Goal: Information Seeking & Learning: Check status

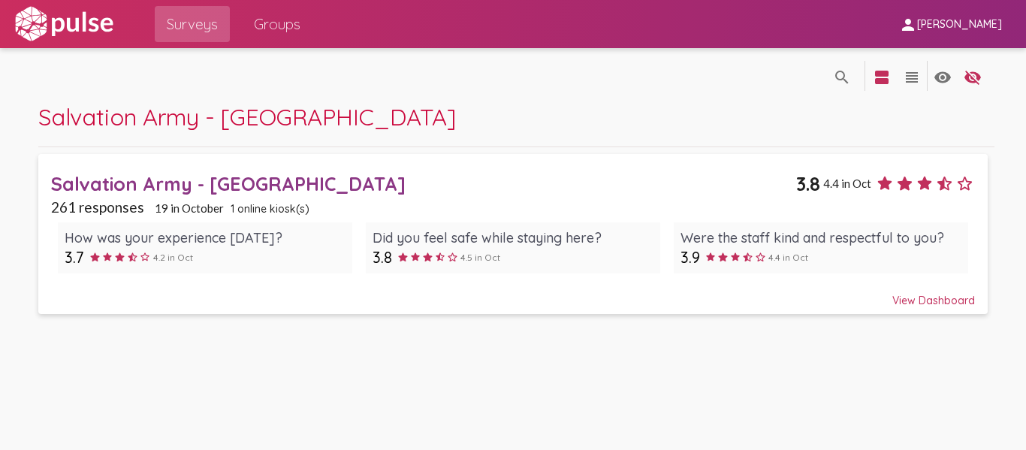
click at [177, 195] on div "Salvation Army - [GEOGRAPHIC_DATA]" at bounding box center [423, 183] width 744 height 23
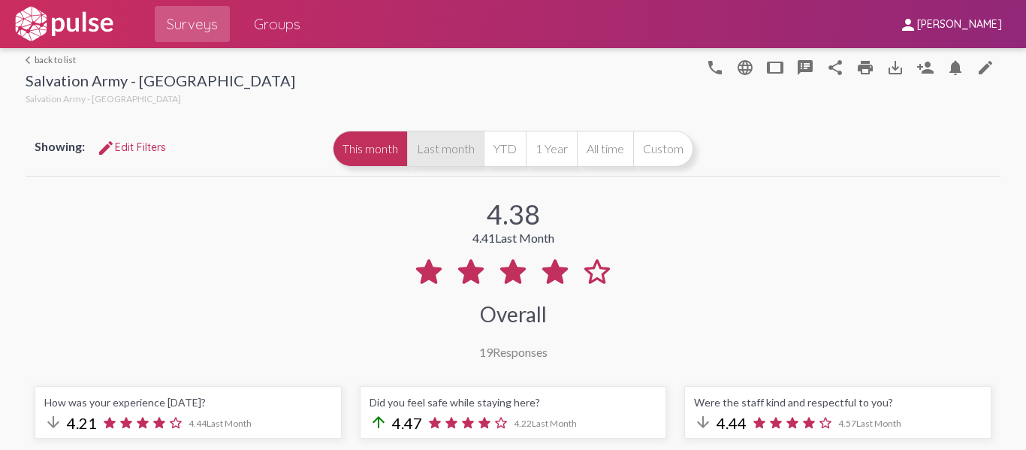
click at [454, 149] on button "Last month" at bounding box center [445, 149] width 77 height 36
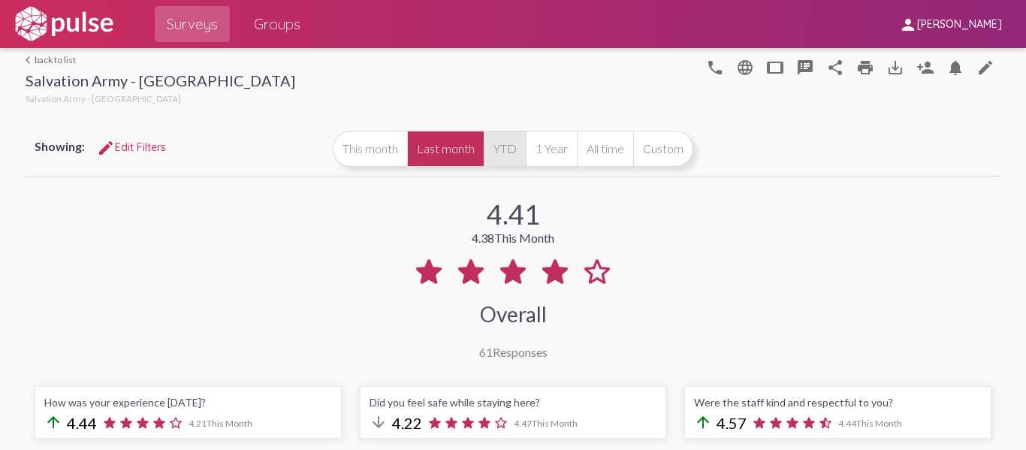
click at [495, 152] on button "YTD" at bounding box center [505, 149] width 42 height 36
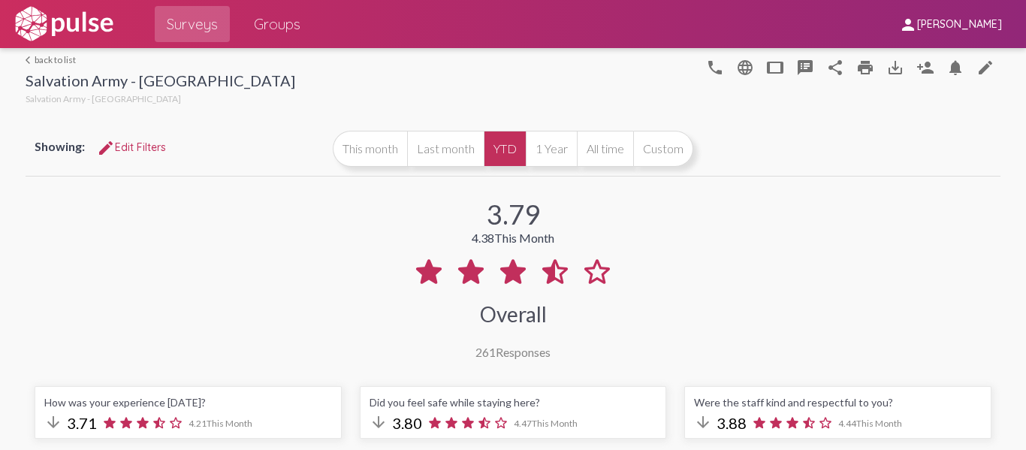
click at [128, 145] on span "edit Edit Filters" at bounding box center [131, 147] width 69 height 14
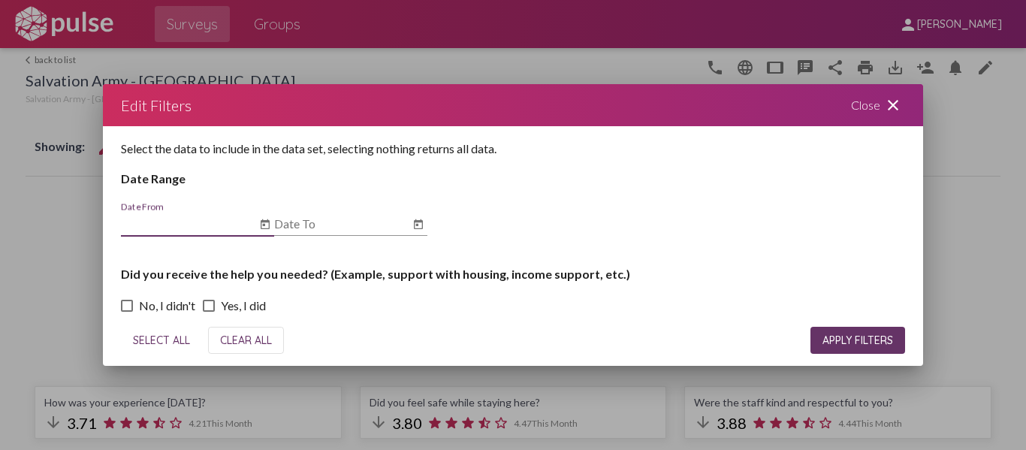
click at [158, 220] on input "Date From" at bounding box center [188, 224] width 135 height 14
click at [891, 104] on mat-icon "close" at bounding box center [893, 105] width 18 height 18
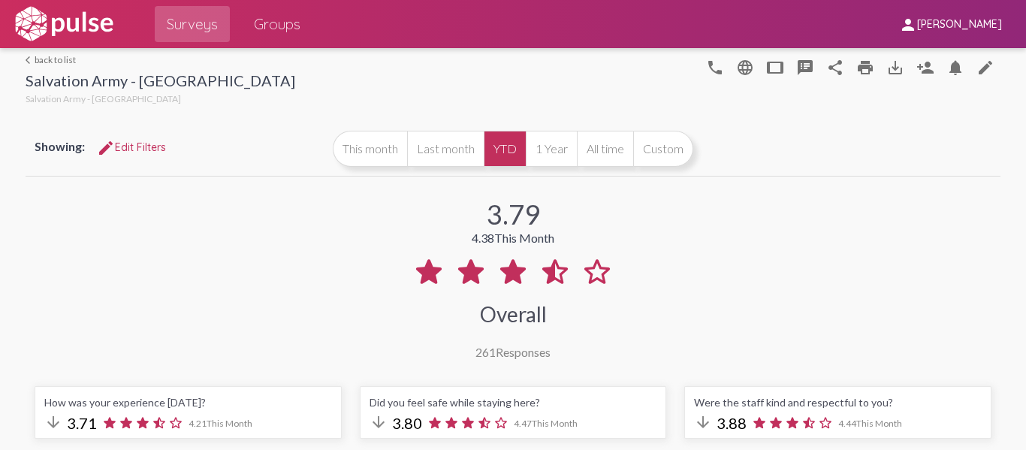
click at [144, 155] on button "edit Edit Filters" at bounding box center [131, 147] width 93 height 27
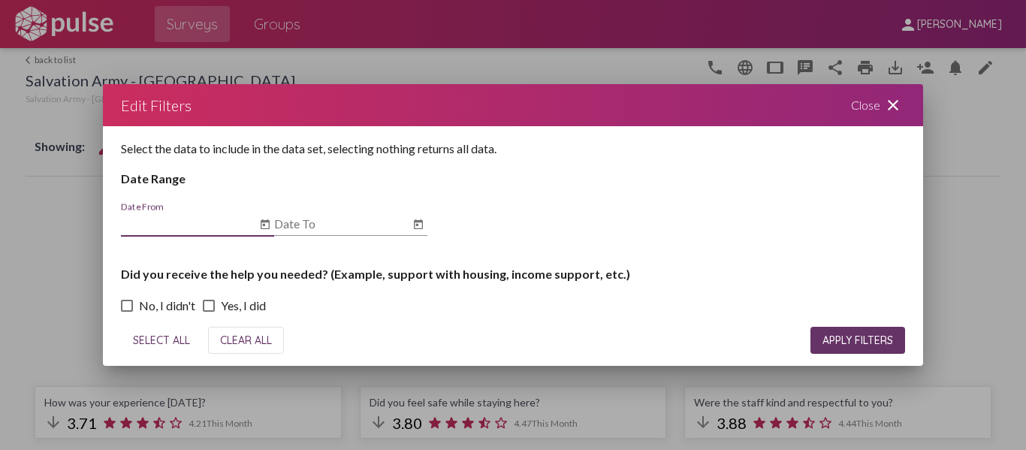
click at [205, 215] on div "Date From" at bounding box center [188, 219] width 135 height 34
click at [885, 103] on mat-icon "close" at bounding box center [893, 105] width 18 height 18
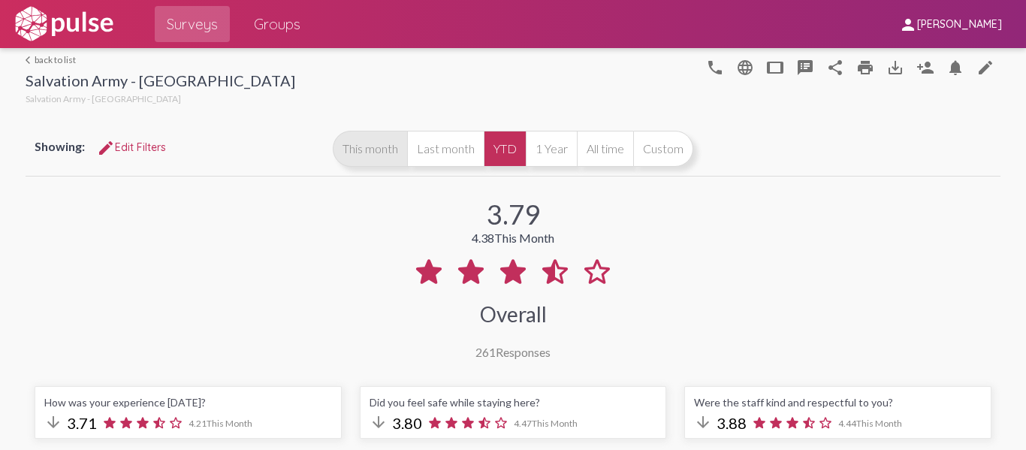
click at [359, 154] on button "This month" at bounding box center [370, 149] width 74 height 36
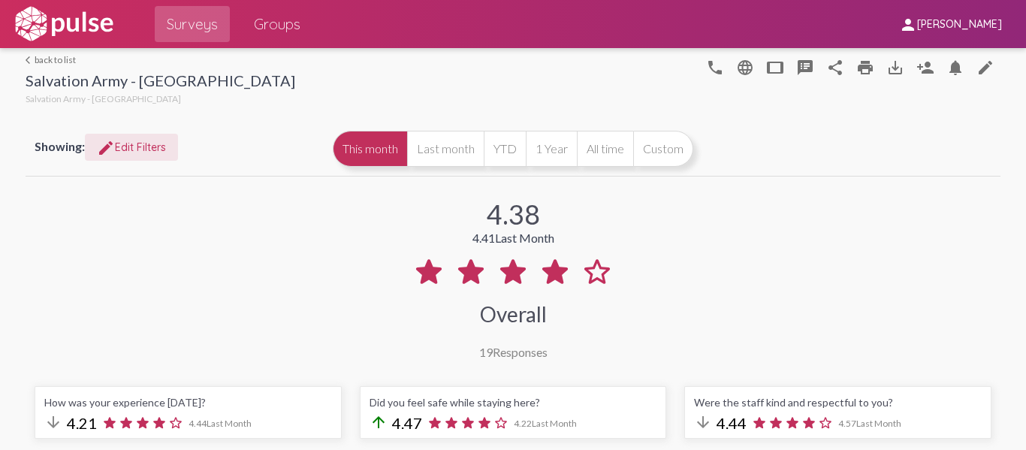
click at [146, 140] on span "edit Edit Filters" at bounding box center [131, 147] width 69 height 14
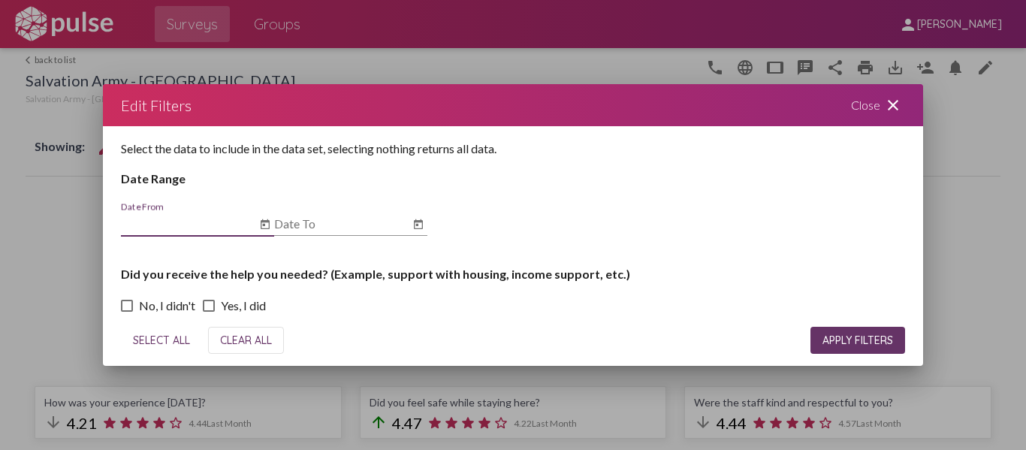
click at [892, 111] on mat-icon "close" at bounding box center [893, 105] width 18 height 18
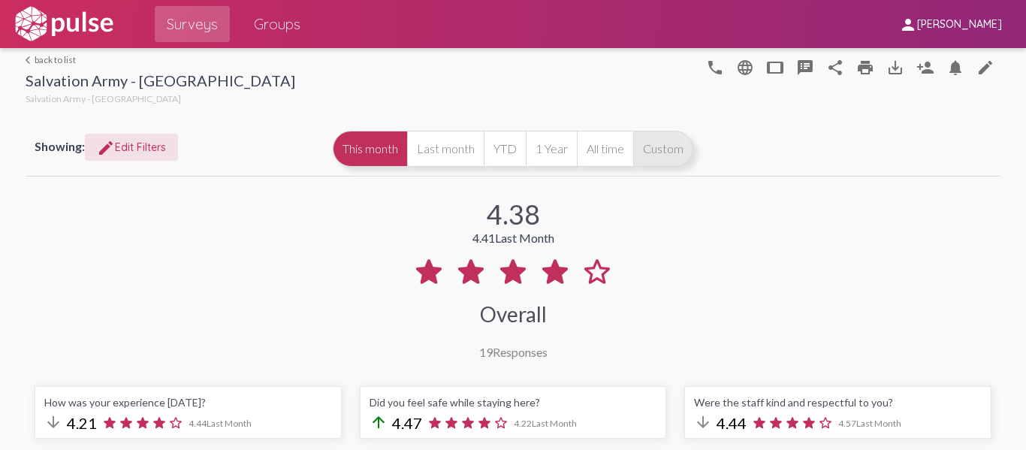
click at [644, 152] on button "Custom" at bounding box center [663, 149] width 60 height 36
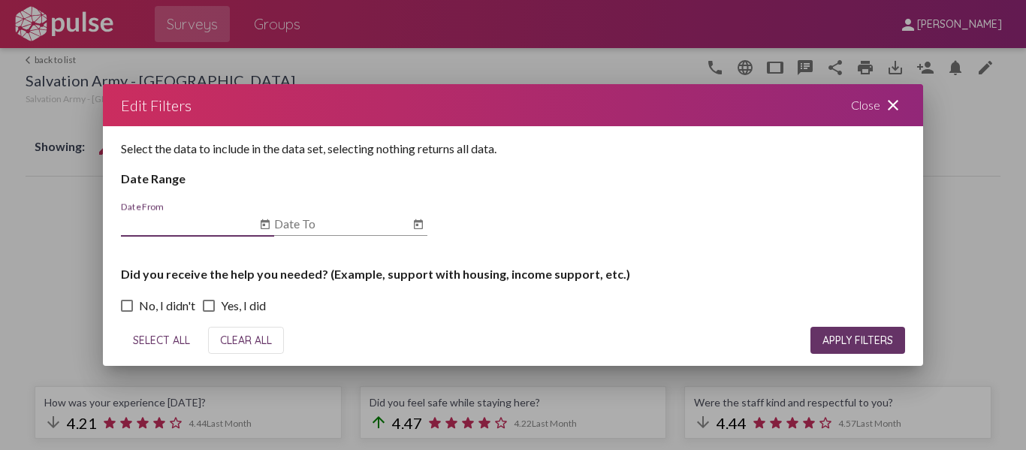
click at [893, 96] on mat-icon "close" at bounding box center [893, 105] width 18 height 18
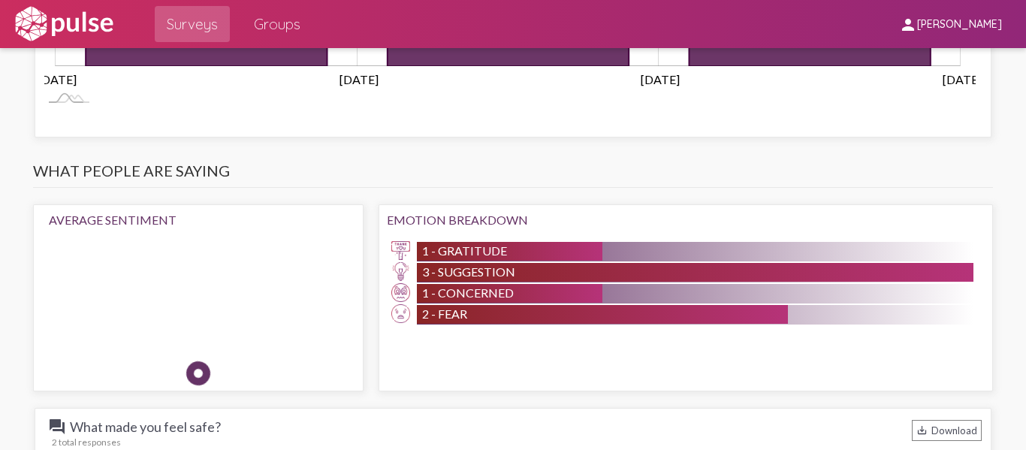
scroll to position [1803, 0]
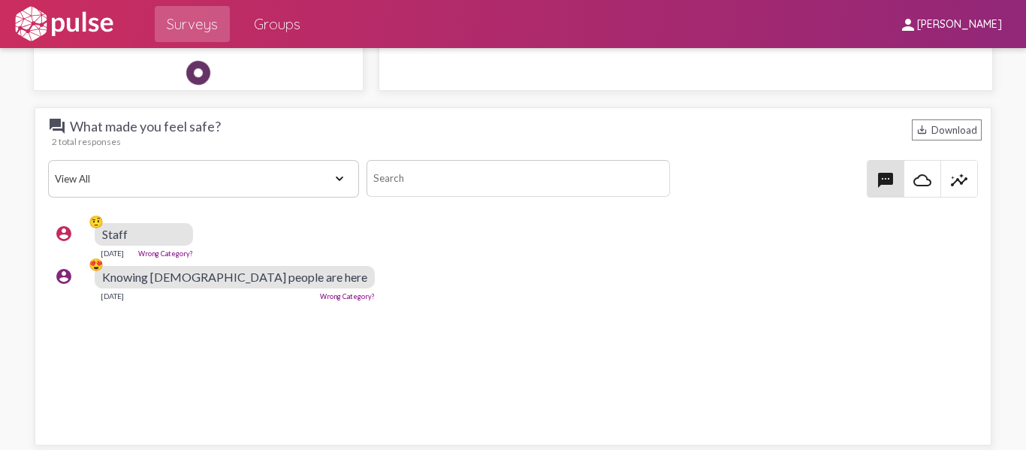
click at [312, 186] on select "View All Positive Neutral Negative Happy Meh Suggestions Angry Disgust Sadness …" at bounding box center [203, 179] width 311 height 38
click at [330, 180] on select "View All Positive Neutral Negative Happy Meh Suggestions Angry Disgust Sadness …" at bounding box center [203, 179] width 311 height 38
select select "Negative"
click at [48, 160] on select "View All Positive Neutral Negative Happy Meh Suggestions Angry Disgust Sadness …" at bounding box center [203, 179] width 311 height 38
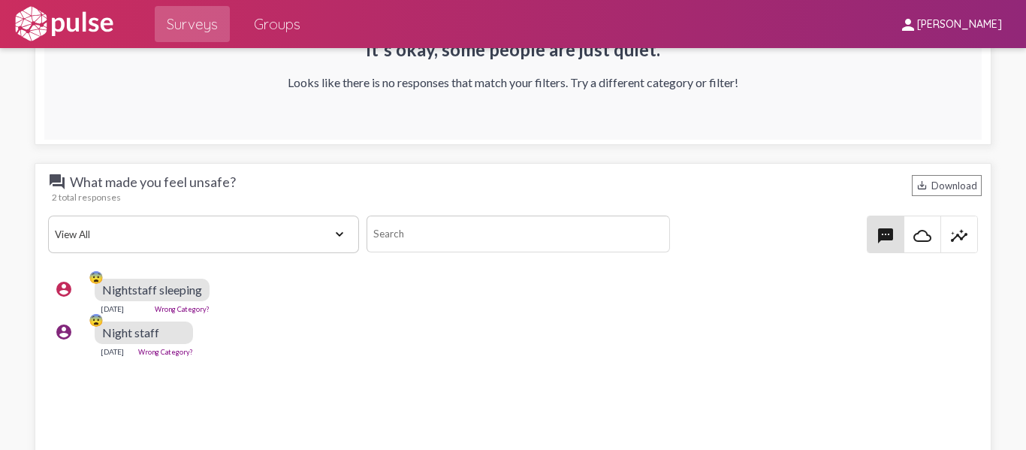
scroll to position [2028, 0]
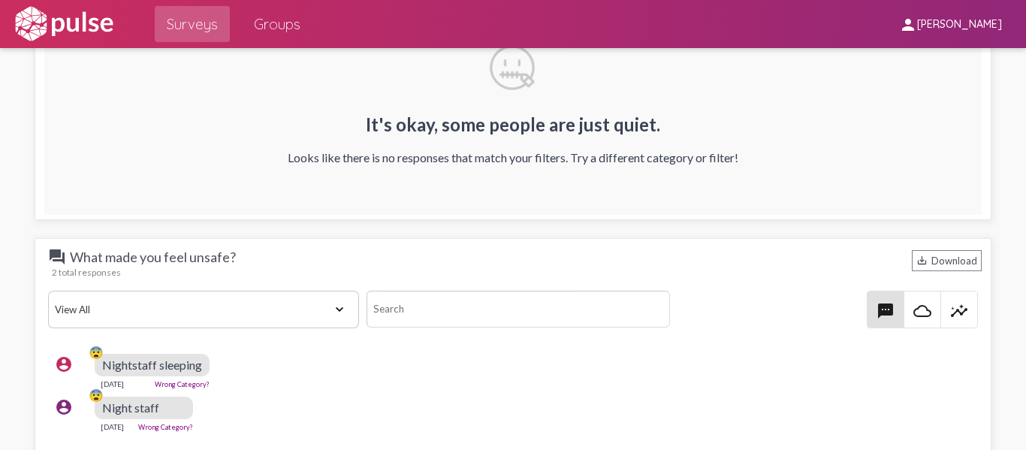
click at [324, 307] on select "View All Positive Neutral Negative Happy Meh Suggestions Angry Disgust Sadness …" at bounding box center [203, 310] width 311 height 38
select select "Negative"
click at [48, 291] on select "View All Positive Neutral Negative Happy Meh Suggestions Angry Disgust Sadness …" at bounding box center [203, 310] width 311 height 38
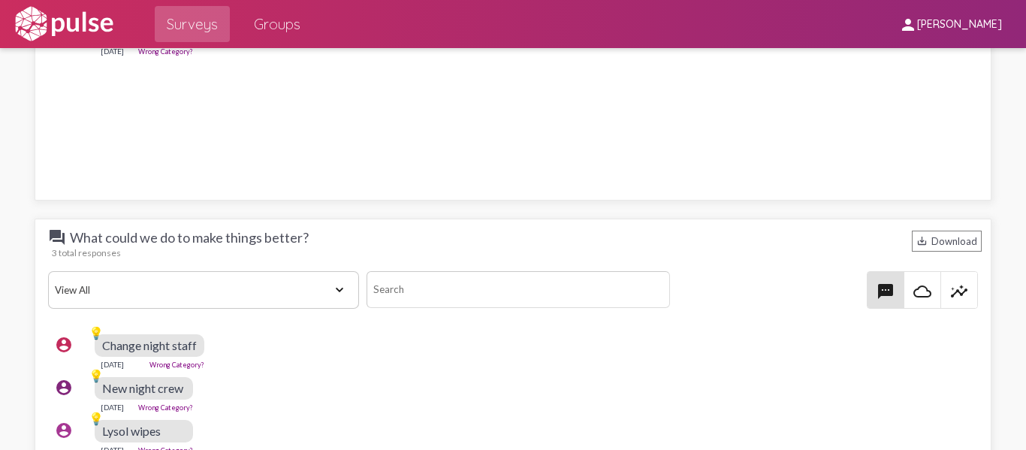
scroll to position [2479, 0]
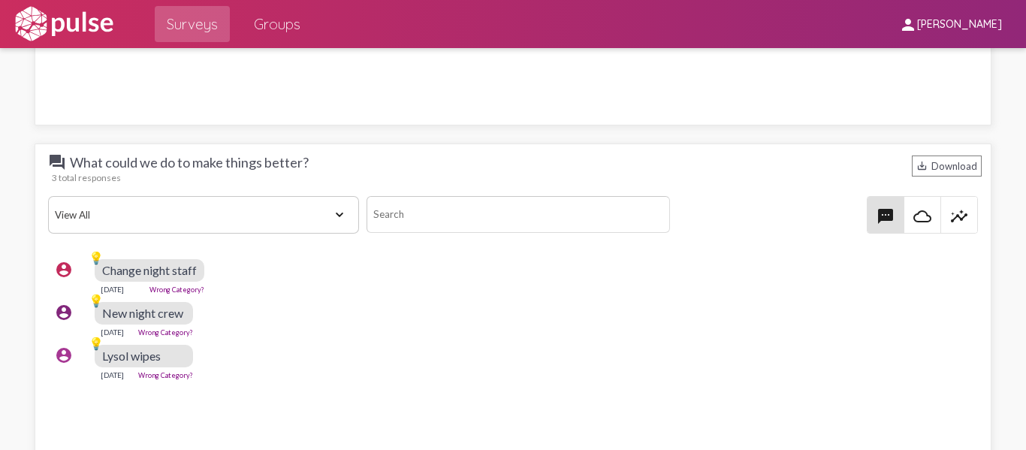
click at [336, 211] on select "View All Positive Neutral Negative Happy Meh Suggestions Angry Disgust Sadness …" at bounding box center [203, 215] width 311 height 38
select select "Negative"
click at [48, 196] on select "View All Positive Neutral Negative Happy Meh Suggestions Angry Disgust Sadness …" at bounding box center [203, 215] width 311 height 38
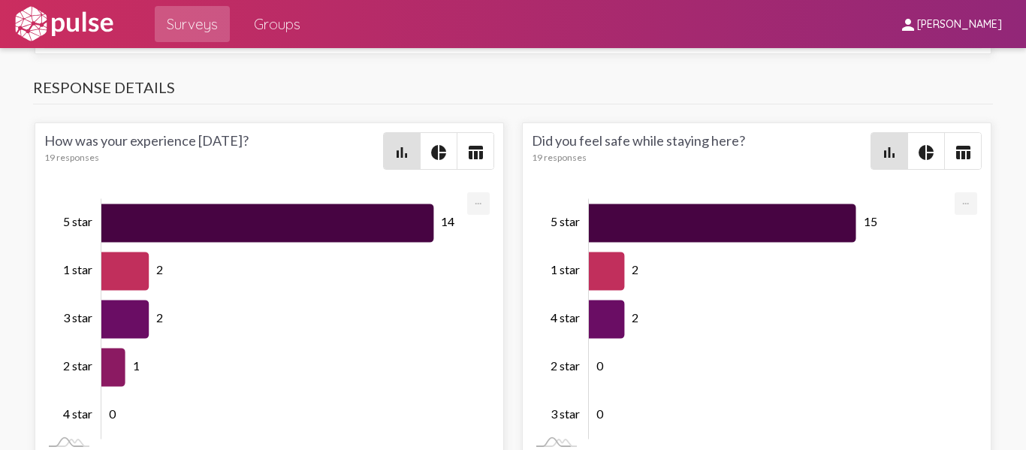
scroll to position [2606, 0]
